Goal: Complete application form

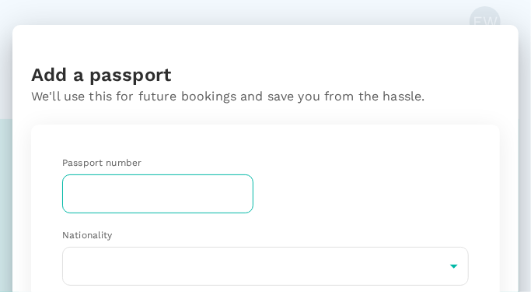
click at [87, 188] on input "text" at bounding box center [157, 193] width 191 height 39
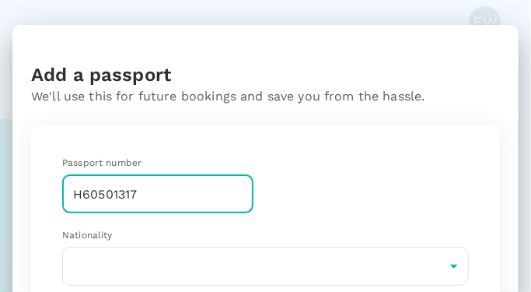
type input "H60501317"
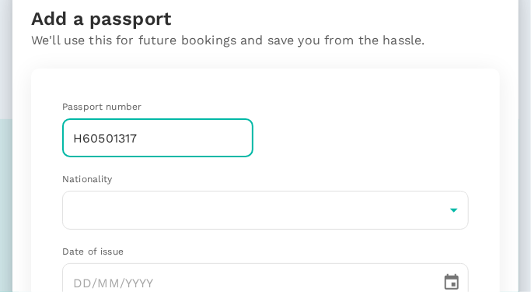
scroll to position [78, 0]
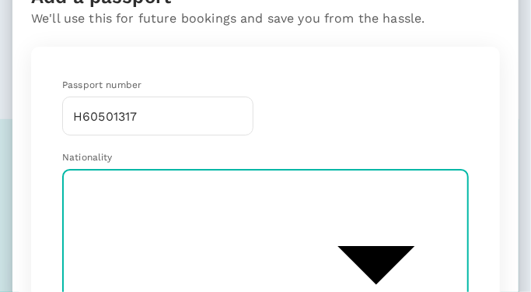
scroll to position [3497, 0]
click at [119, 247] on li "[GEOGRAPHIC_DATA]" at bounding box center [270, 259] width 416 height 28
type input "MY"
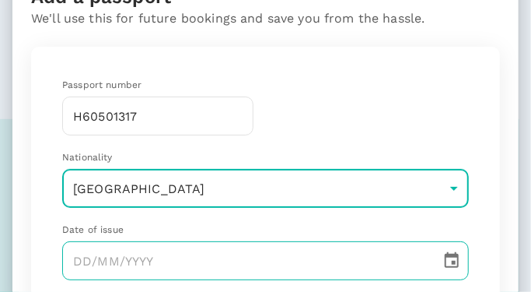
type input "DD/MM/YYYY"
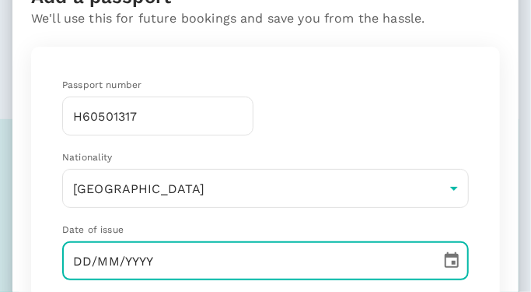
click at [126, 260] on input "DD/MM/YYYY" at bounding box center [246, 260] width 368 height 39
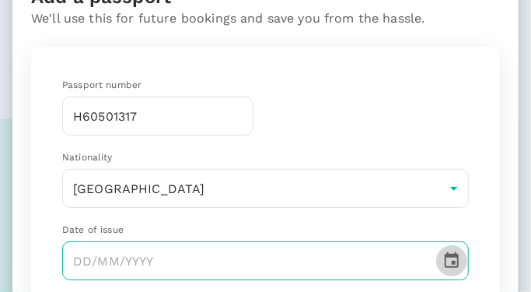
click at [443, 268] on icon "Choose date" at bounding box center [452, 260] width 19 height 19
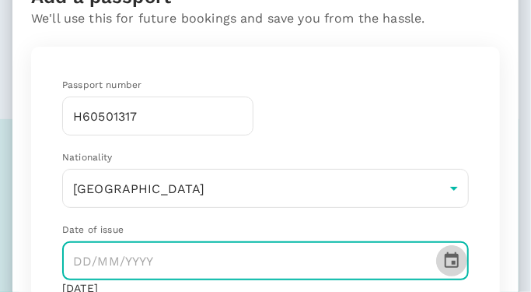
click at [443, 258] on icon "Choose date" at bounding box center [452, 260] width 19 height 19
click at [72, 264] on input "text" at bounding box center [246, 260] width 368 height 39
type input "[DATE]"
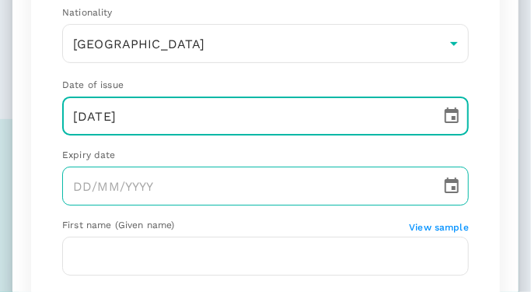
scroll to position [233, 0]
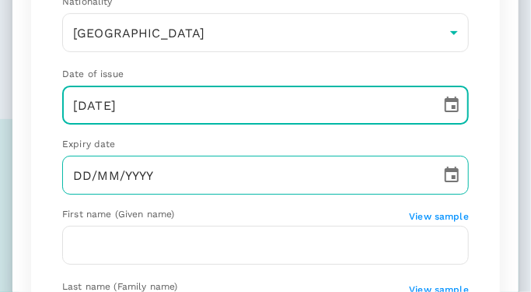
click at [84, 181] on input "DD/MM/YYYY" at bounding box center [246, 175] width 368 height 39
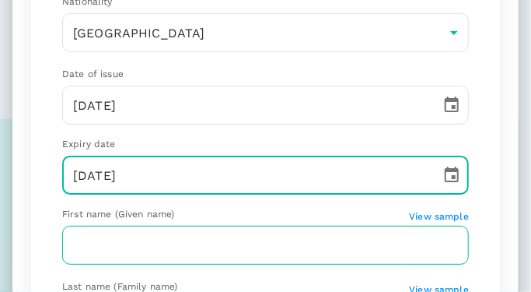
type input "[DATE]"
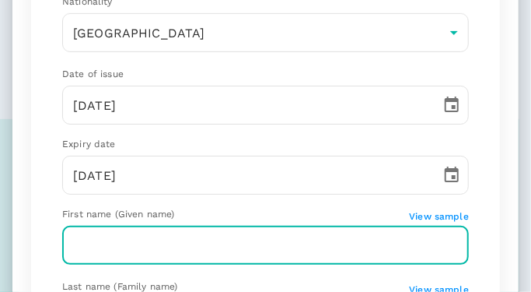
click at [193, 241] on input "text" at bounding box center [265, 245] width 407 height 39
type input "[PERSON_NAME]"
click at [474, 184] on div "Passport number [PASSPORT] ​ Nationality [DEMOGRAPHIC_DATA] MY ​ Date of issue …" at bounding box center [266, 205] width 444 height 602
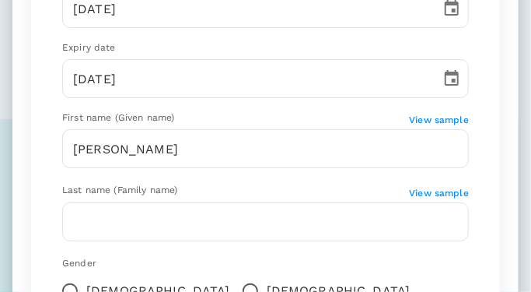
scroll to position [467, 0]
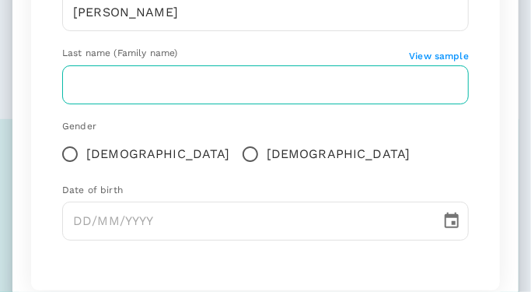
click at [137, 85] on input "text" at bounding box center [265, 84] width 407 height 39
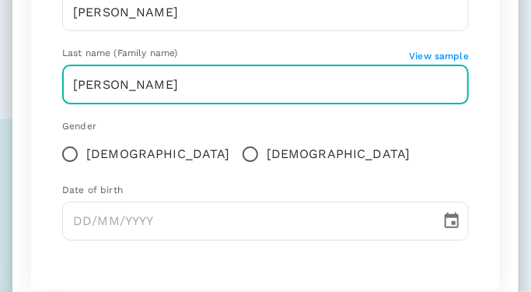
type input "[PERSON_NAME]"
click at [432, 130] on div "Gender" at bounding box center [265, 127] width 407 height 16
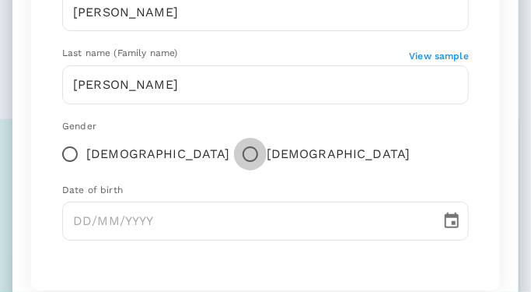
click at [234, 152] on input "[DEMOGRAPHIC_DATA]" at bounding box center [250, 154] width 33 height 33
radio input "true"
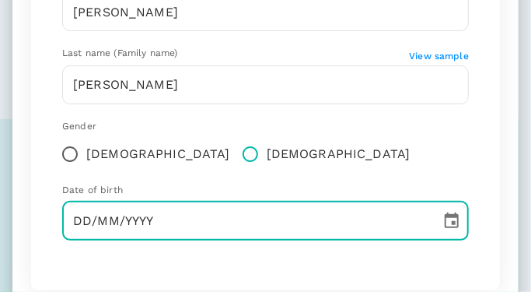
click at [80, 222] on input "DD/MM/YYYY" at bounding box center [246, 221] width 368 height 39
type input "[DATE]"
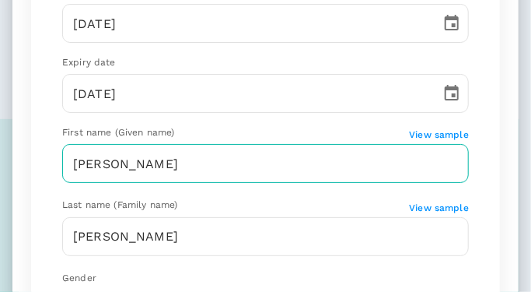
scroll to position [311, 0]
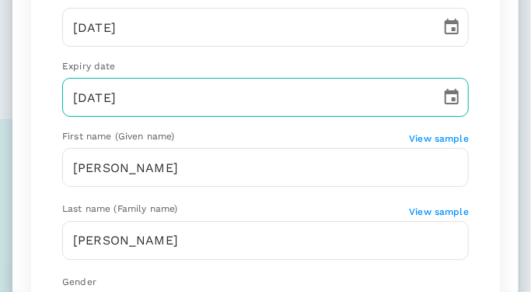
click at [115, 111] on input "[DATE]" at bounding box center [246, 97] width 368 height 39
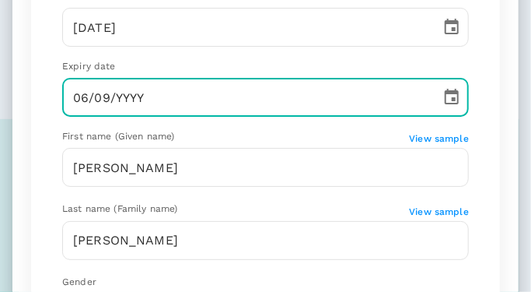
click at [90, 91] on input "06/09/YYYY" at bounding box center [246, 97] width 368 height 39
click at [90, 91] on input "DD/MM/YYYY" at bounding box center [246, 97] width 368 height 39
type input "[DATE]"
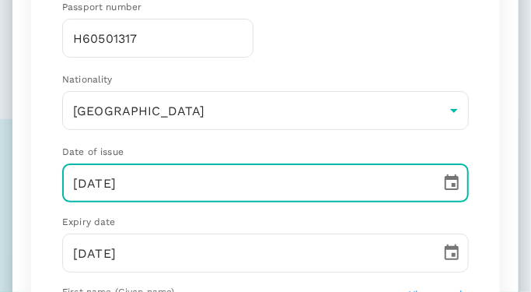
click at [87, 181] on input "[DATE]" at bounding box center [246, 182] width 368 height 39
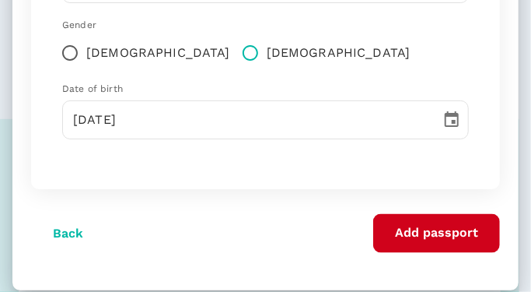
scroll to position [591, 0]
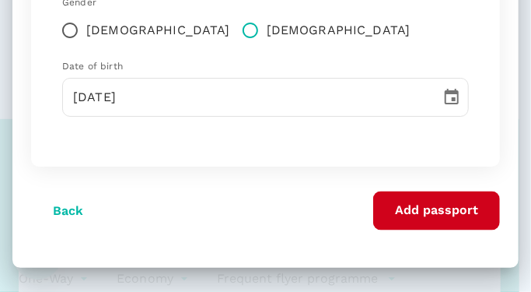
type input "[DATE]"
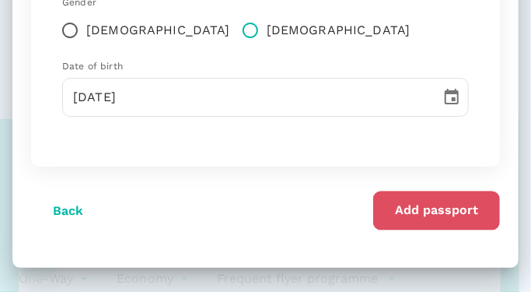
click at [430, 207] on button "Add passport" at bounding box center [437, 210] width 127 height 39
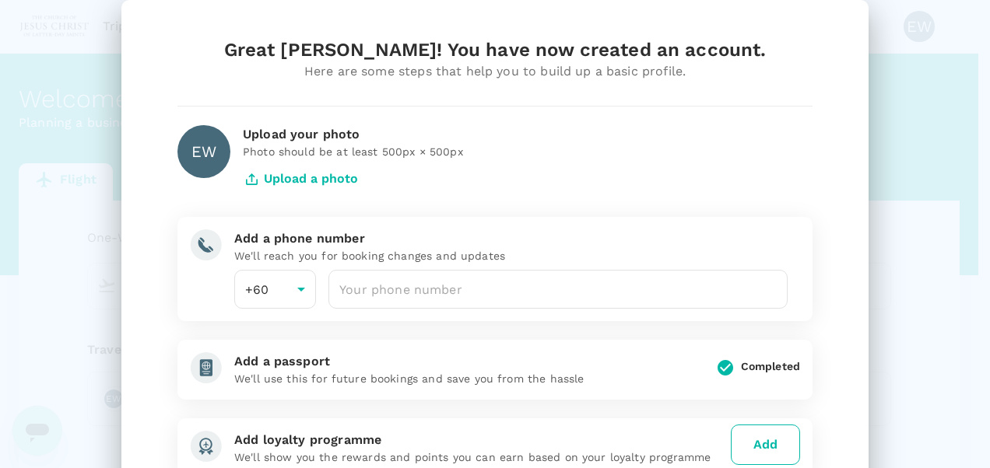
scroll to position [0, 0]
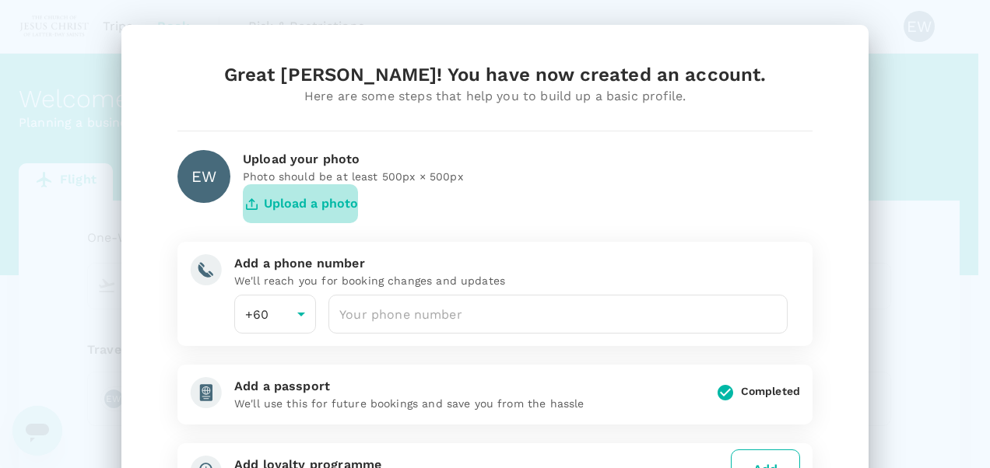
click at [303, 202] on button "Upload a photo" at bounding box center [300, 203] width 115 height 39
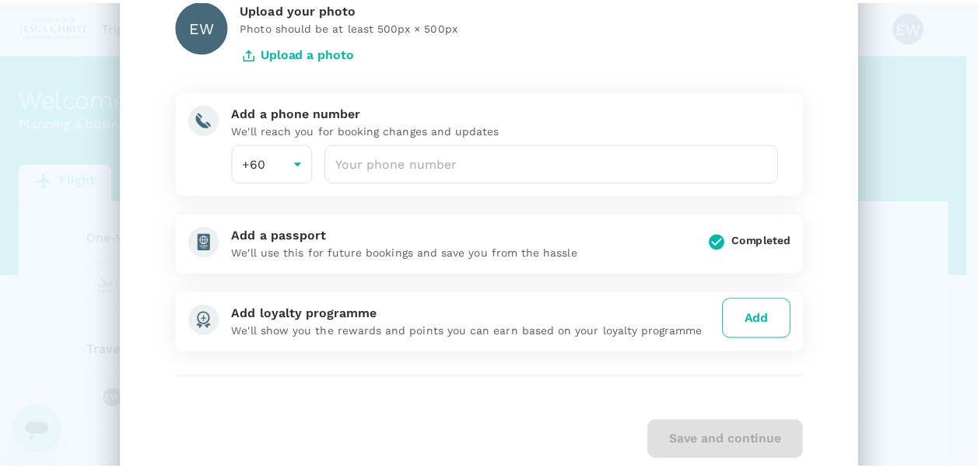
scroll to position [156, 0]
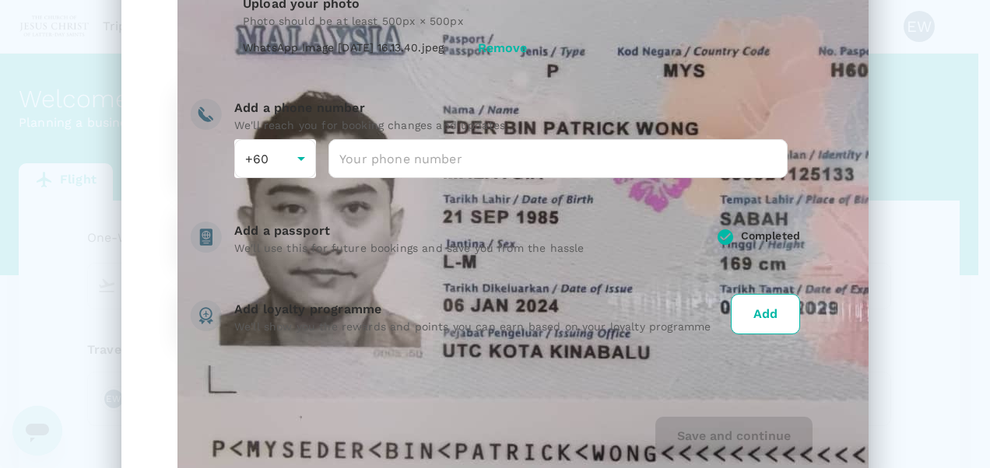
drag, startPoint x: 303, startPoint y: 202, endPoint x: 405, endPoint y: 159, distance: 110.9
click at [405, 159] on div "Add a phone number We'll reach you for booking changes and updates +60 60 ​ ​" at bounding box center [494, 138] width 635 height 104
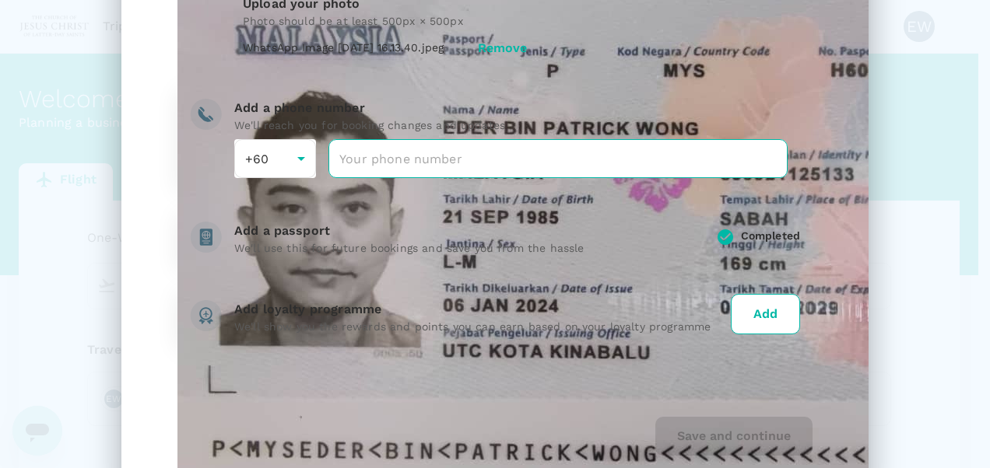
click at [391, 139] on input "number" at bounding box center [557, 158] width 459 height 39
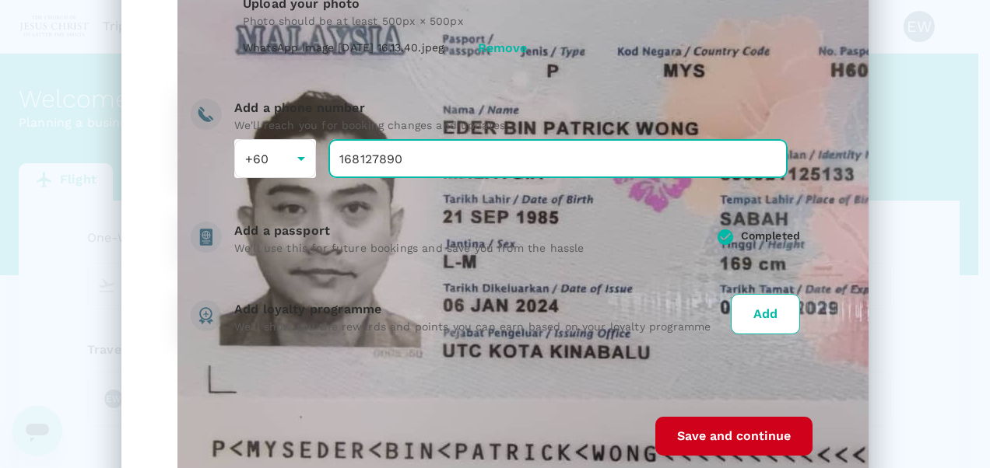
type input "168127890"
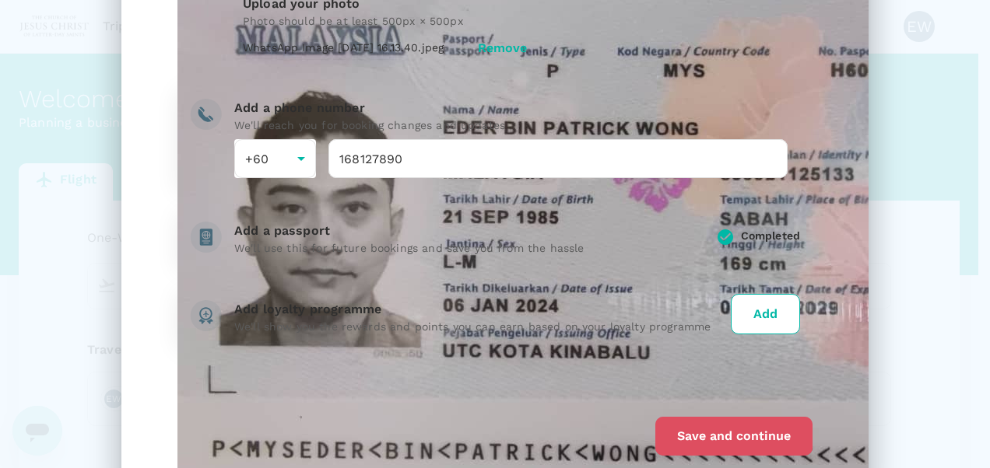
click at [761, 417] on button "Save and continue" at bounding box center [733, 436] width 157 height 39
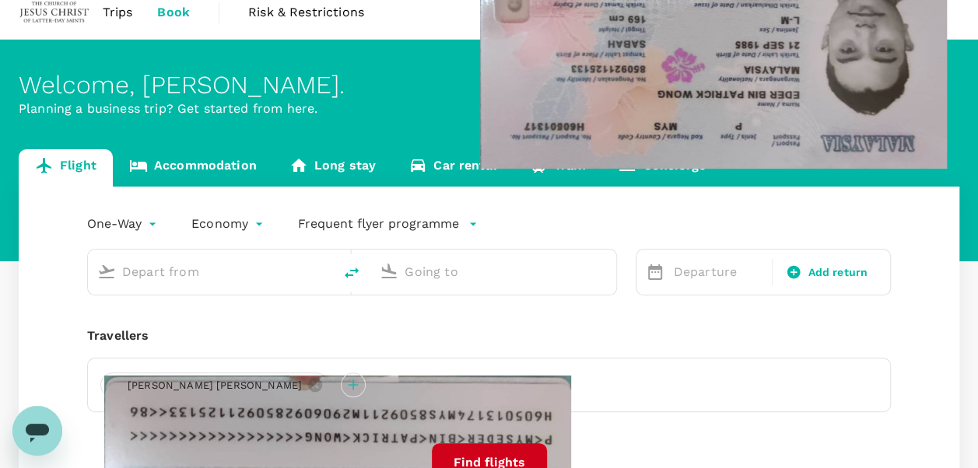
scroll to position [0, 0]
